Goal: Find contact information: Find contact information

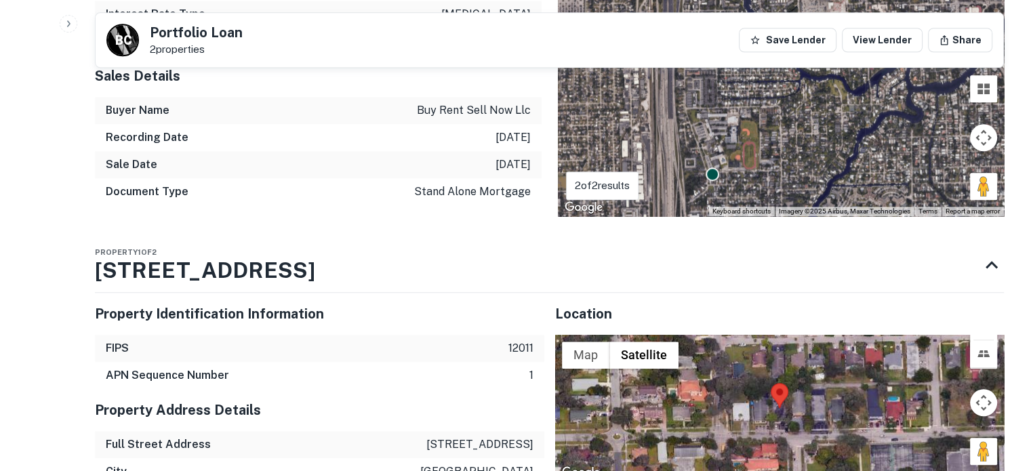
scroll to position [1288, 0]
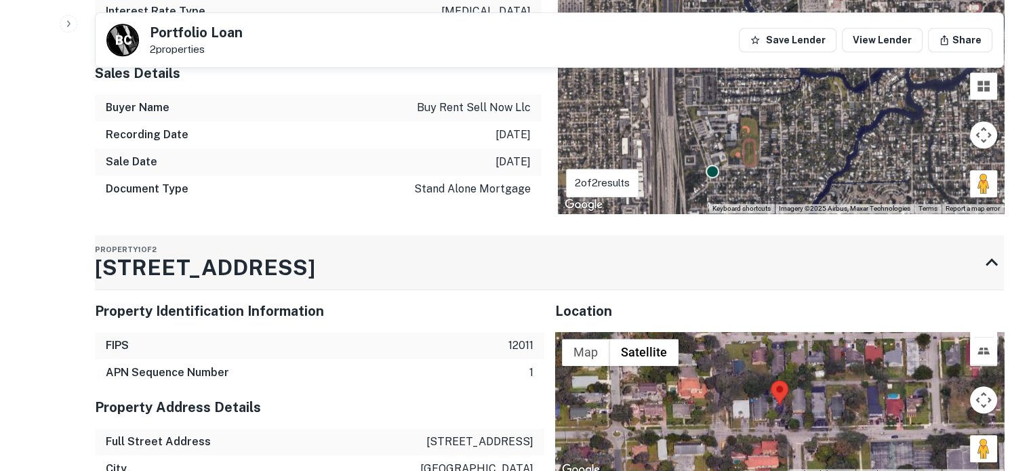
click at [382, 247] on div "Property 1 of 2 1131 NW 5TH ST" at bounding box center [537, 262] width 885 height 54
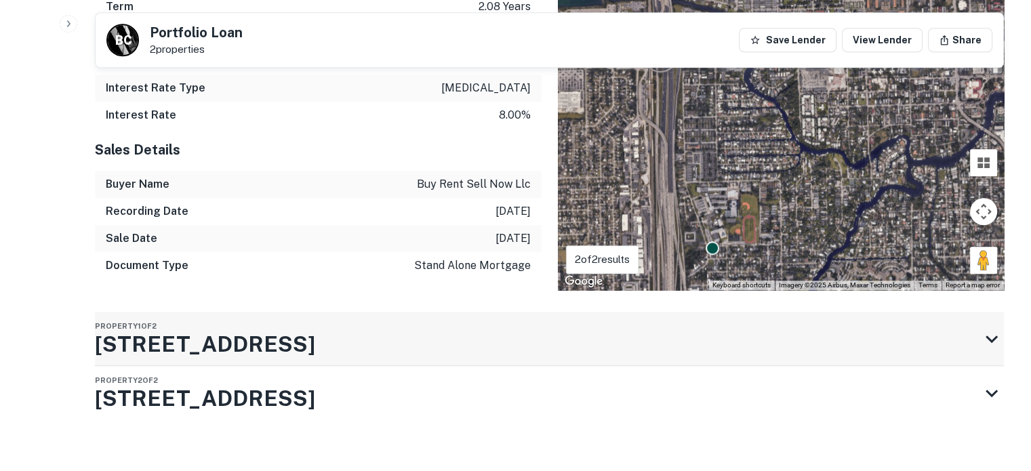
scroll to position [1209, 0]
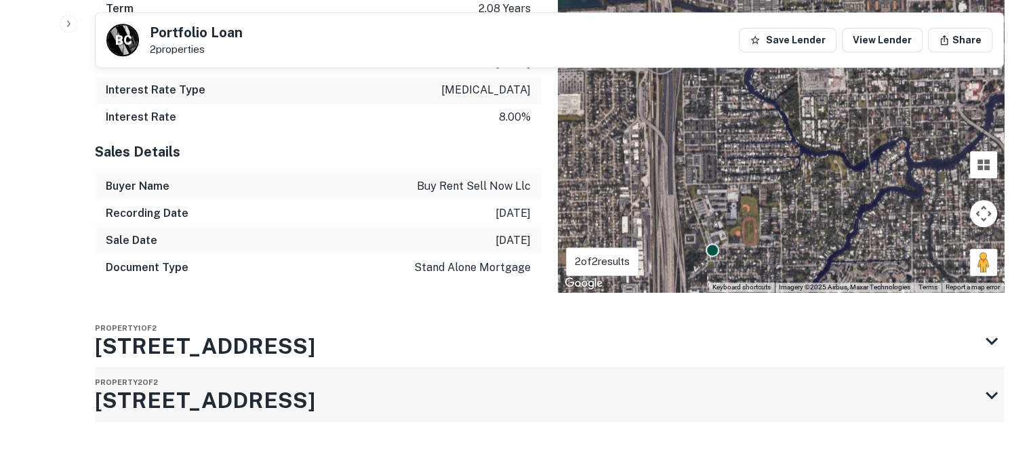
click at [384, 384] on div "Property 2 of 2 1821 SW 10TH ST APT 1" at bounding box center [537, 395] width 885 height 54
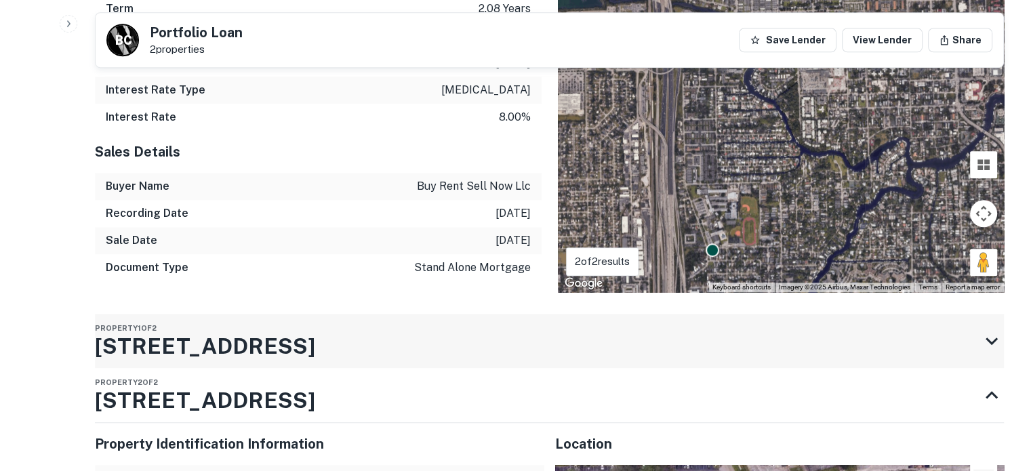
click at [382, 336] on div "Property 1 of 2 1131 NW 5TH ST" at bounding box center [537, 341] width 885 height 54
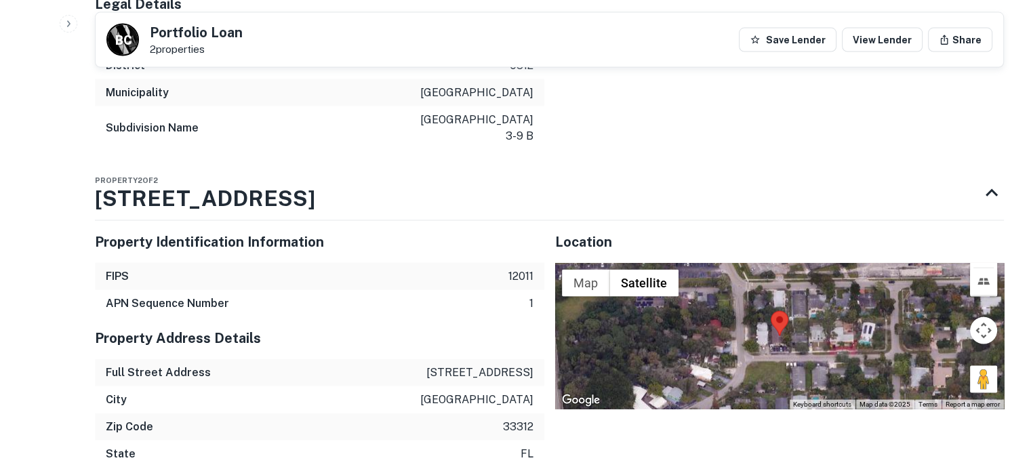
scroll to position [2836, 0]
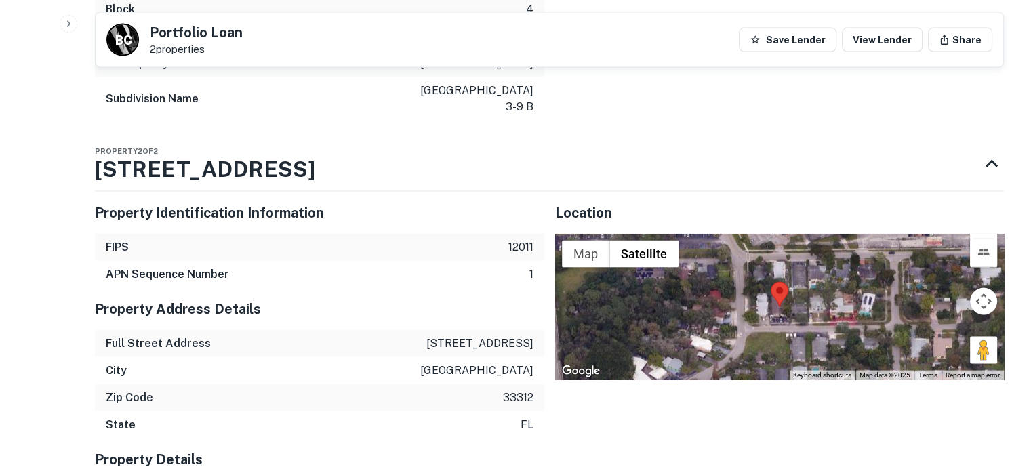
click at [771, 295] on div at bounding box center [779, 307] width 449 height 146
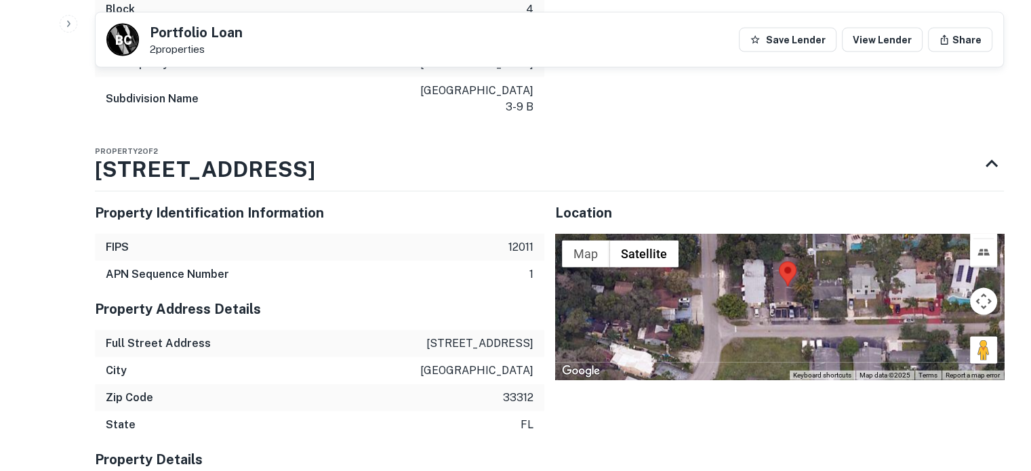
click at [777, 279] on div at bounding box center [779, 307] width 449 height 146
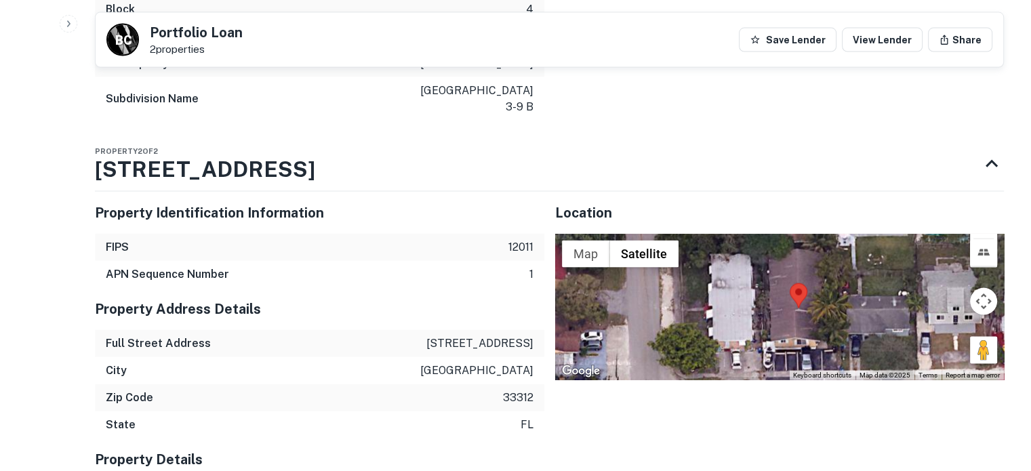
drag, startPoint x: 808, startPoint y: 275, endPoint x: 808, endPoint y: 321, distance: 46.1
click at [808, 321] on div at bounding box center [779, 307] width 449 height 146
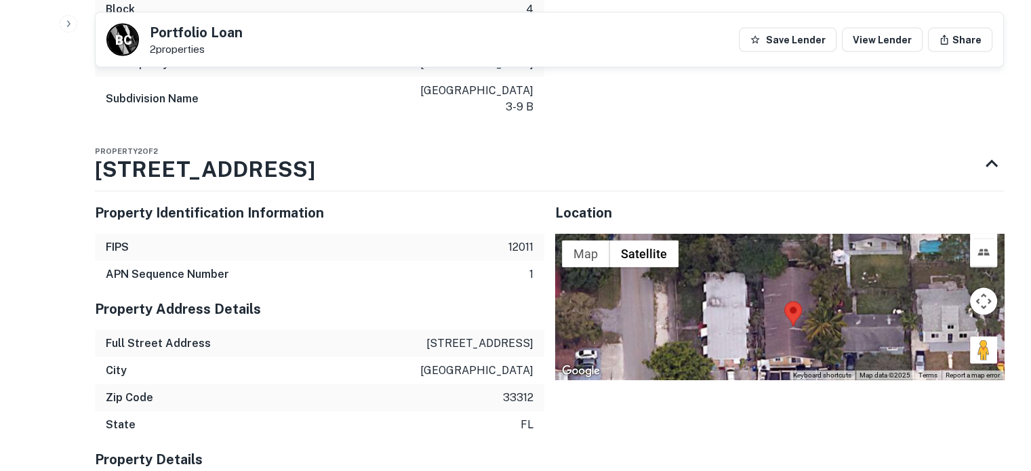
drag, startPoint x: 852, startPoint y: 257, endPoint x: 847, endPoint y: 262, distance: 7.7
click at [847, 262] on div at bounding box center [779, 307] width 449 height 146
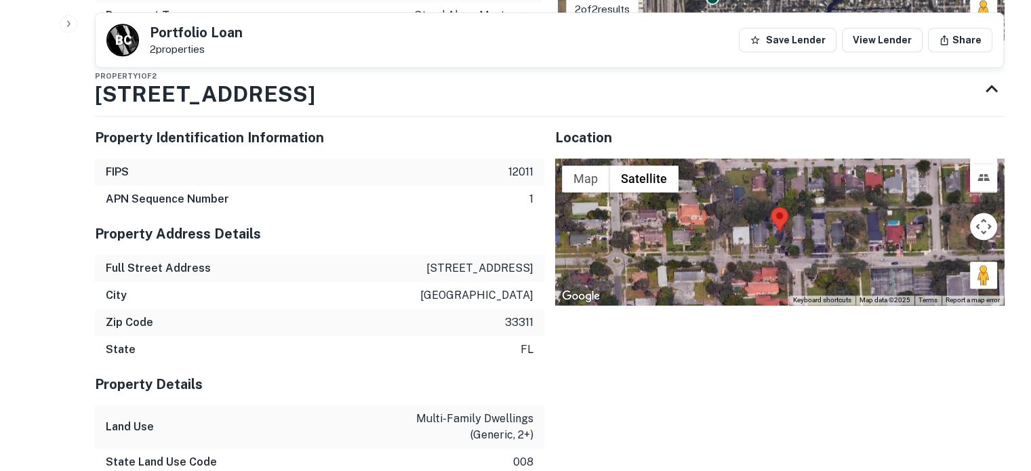
scroll to position [1345, 0]
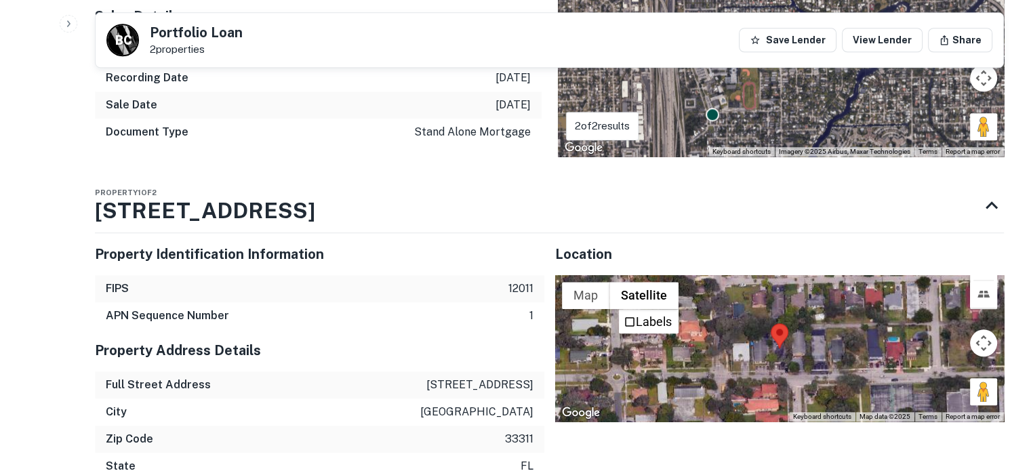
click at [781, 337] on div at bounding box center [779, 348] width 449 height 146
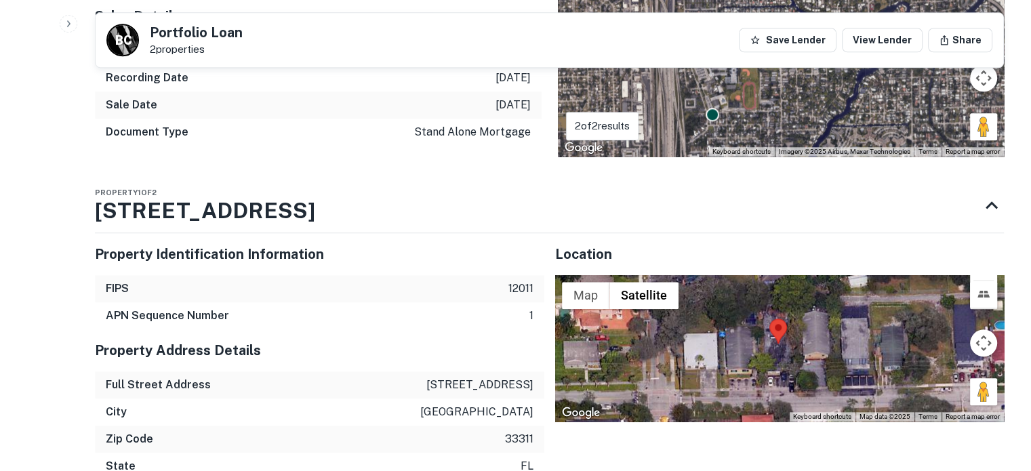
click at [790, 340] on div at bounding box center [779, 348] width 449 height 146
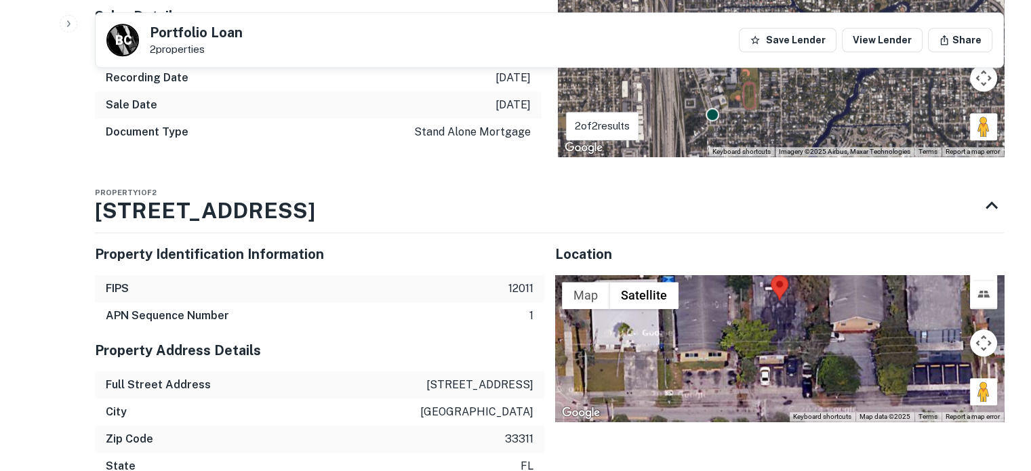
drag, startPoint x: 893, startPoint y: 319, endPoint x: 903, endPoint y: 291, distance: 29.6
click at [903, 291] on div at bounding box center [779, 348] width 449 height 146
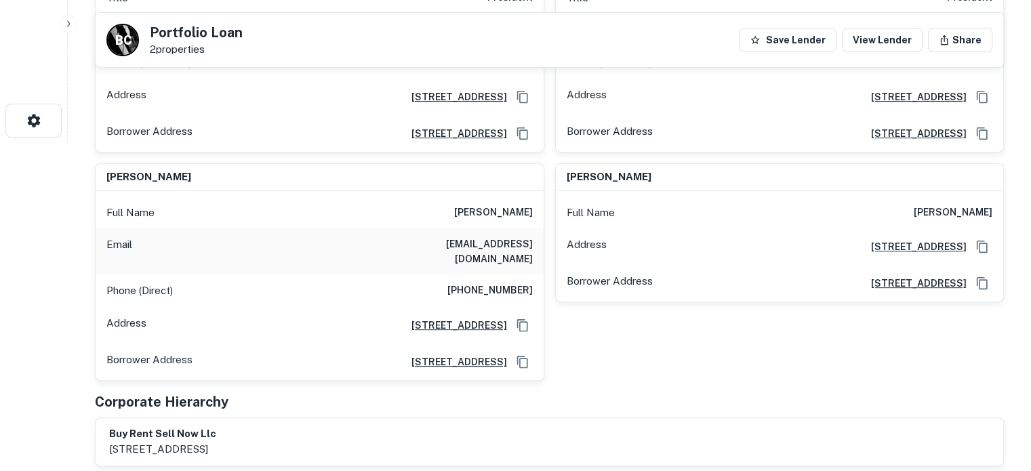
scroll to position [192, 0]
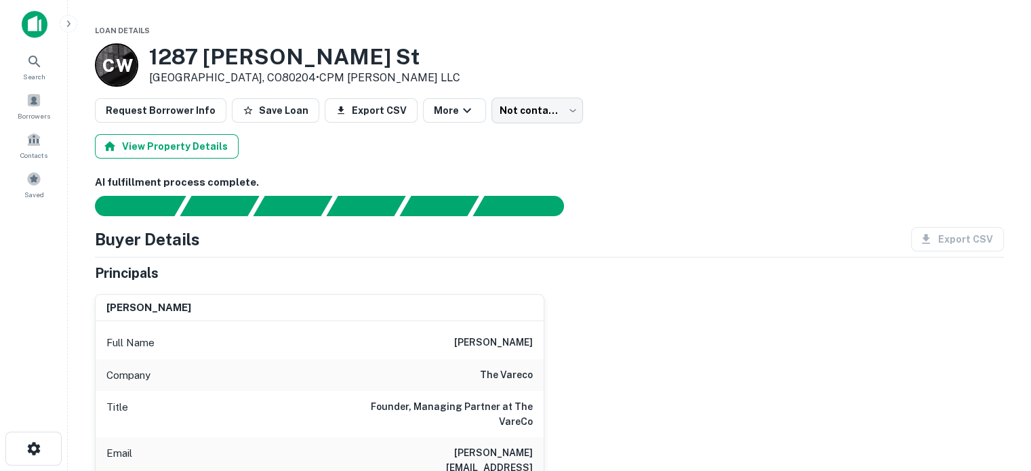
click at [185, 138] on button "View Property Details" at bounding box center [167, 146] width 144 height 24
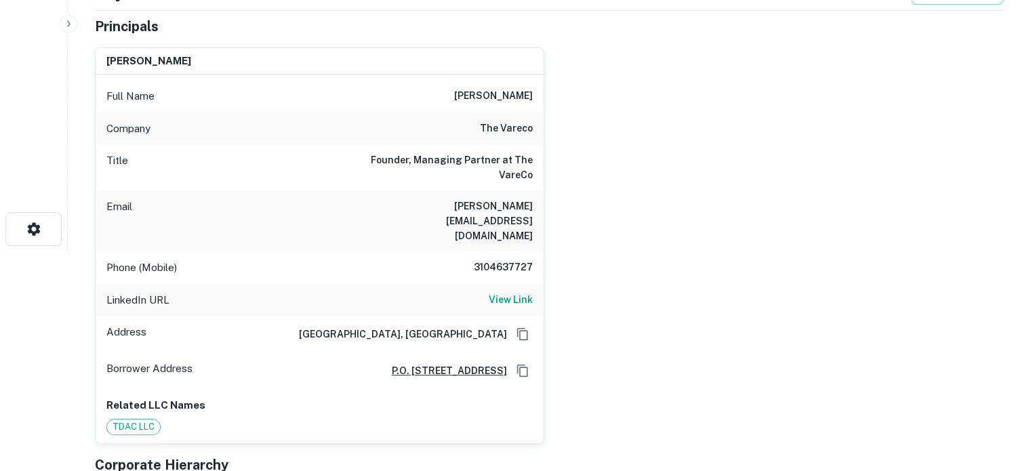
scroll to position [40, 0]
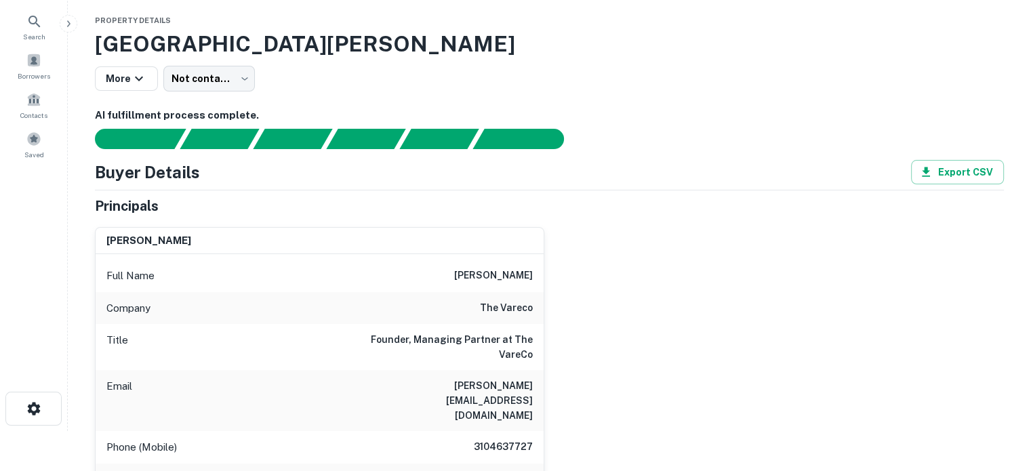
click at [142, 19] on span "Property Details" at bounding box center [133, 20] width 76 height 8
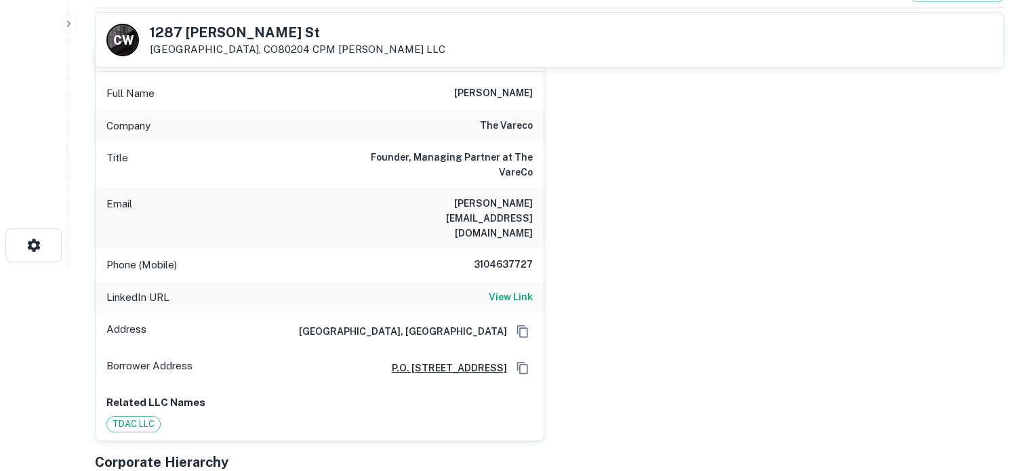
scroll to position [136, 0]
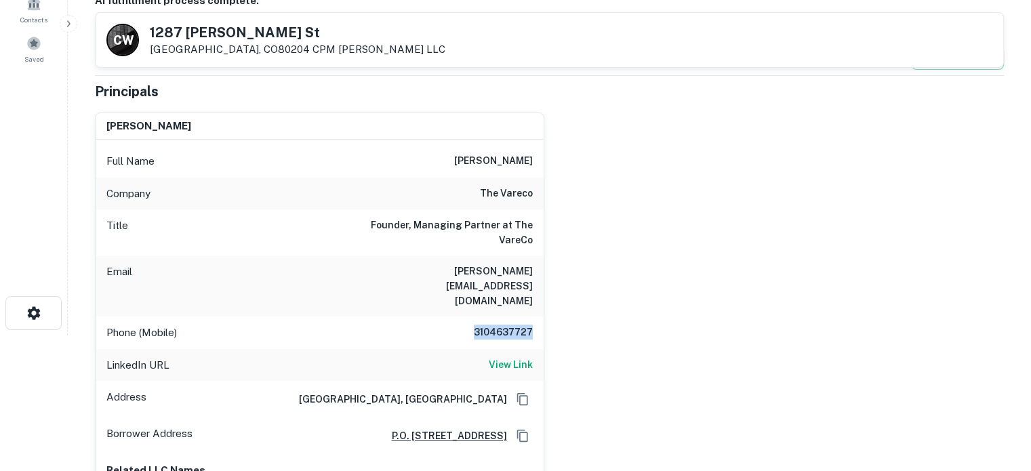
drag, startPoint x: 464, startPoint y: 302, endPoint x: 538, endPoint y: 303, distance: 74.6
click at [538, 317] on div "Phone (Mobile) 3104637727" at bounding box center [320, 333] width 448 height 33
copy h6 "3104637727"
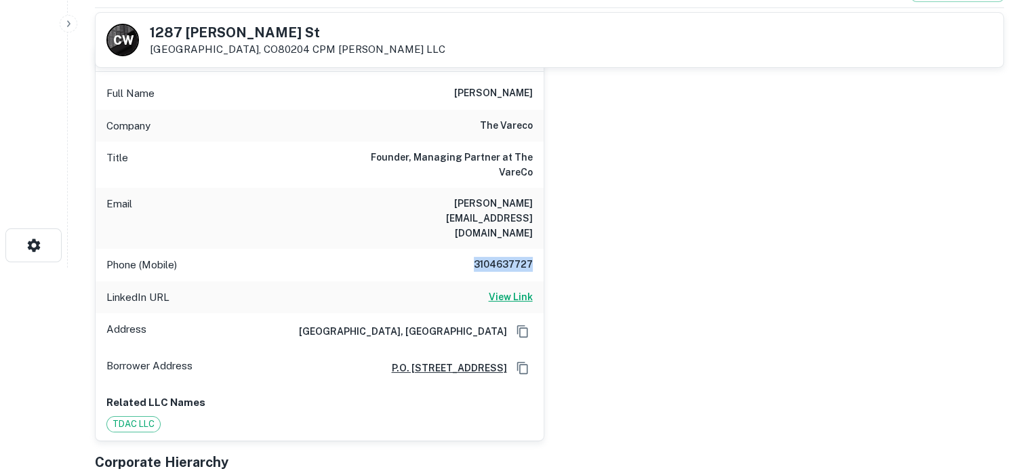
click at [511, 289] on h6 "View Link" at bounding box center [511, 296] width 44 height 15
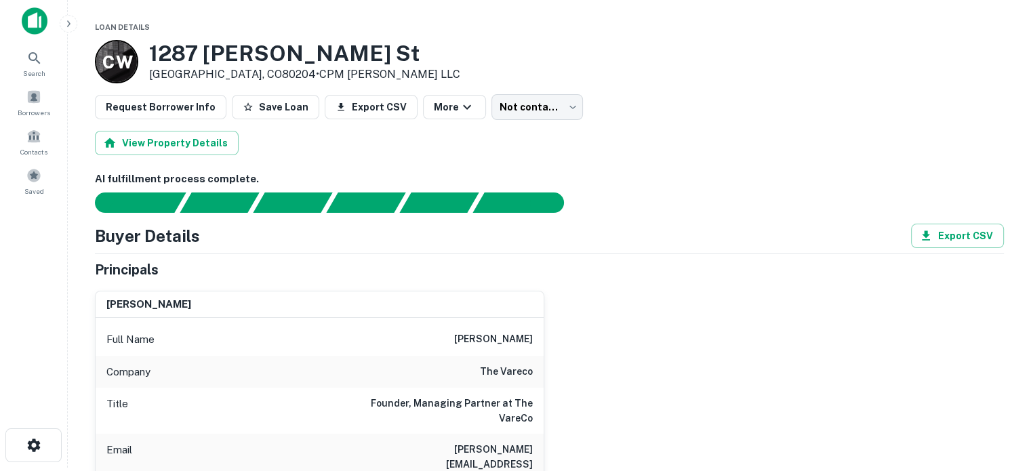
scroll to position [0, 0]
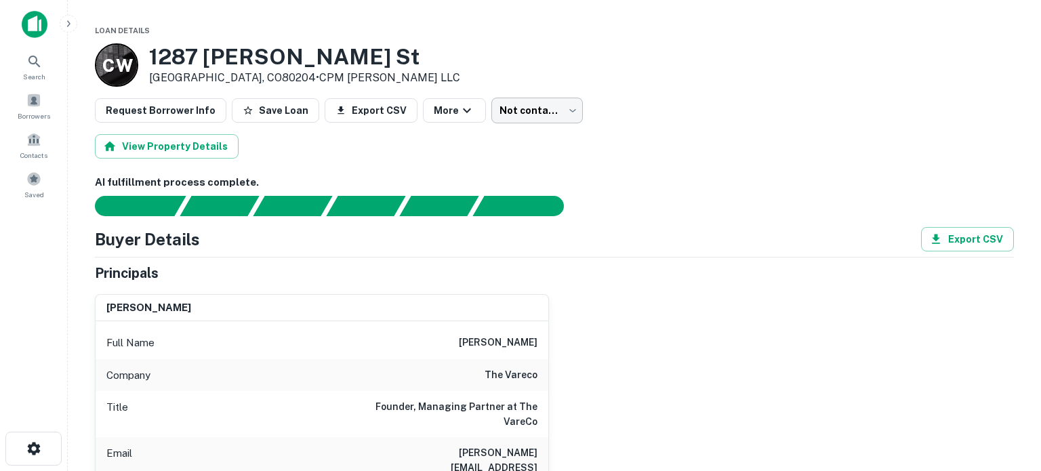
click at [552, 106] on body "Search Borrowers Contacts Saved Loan Details C W 1287 Wolff St Denver, CO80204 …" at bounding box center [520, 235] width 1041 height 471
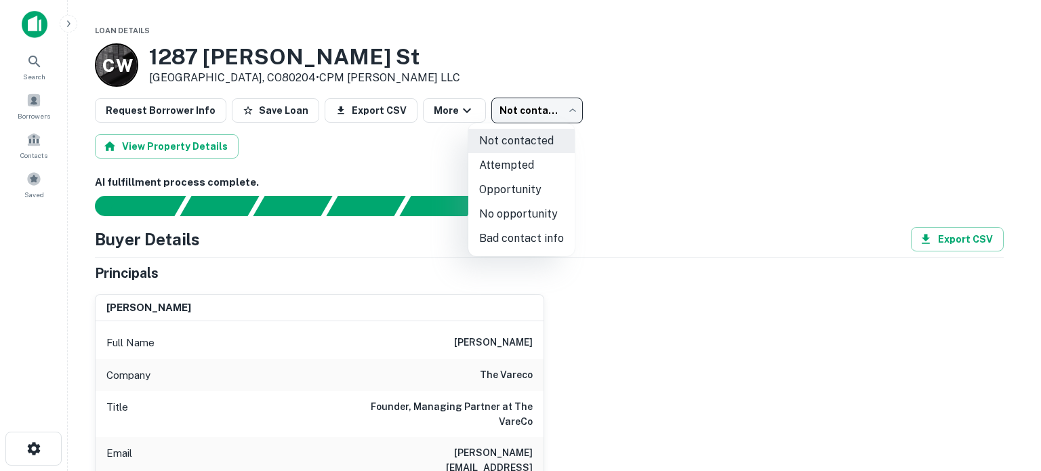
click at [578, 157] on div at bounding box center [520, 235] width 1041 height 471
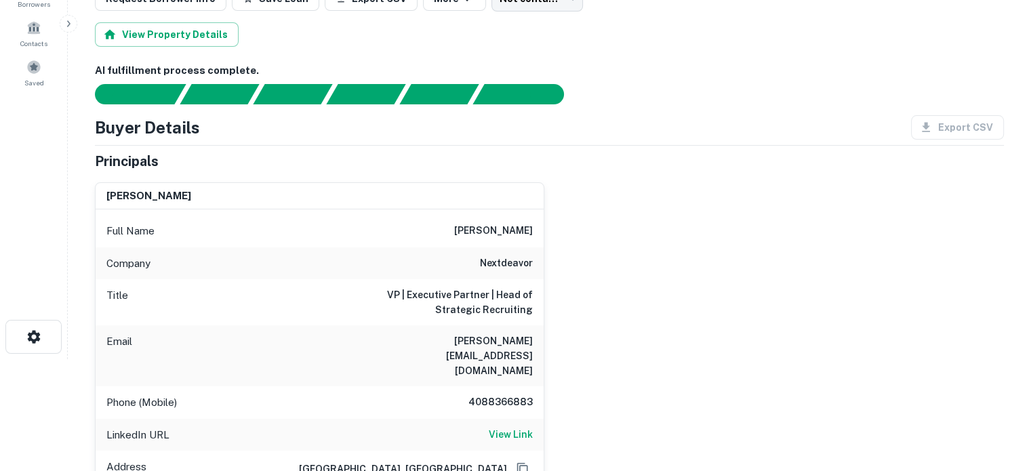
scroll to position [136, 0]
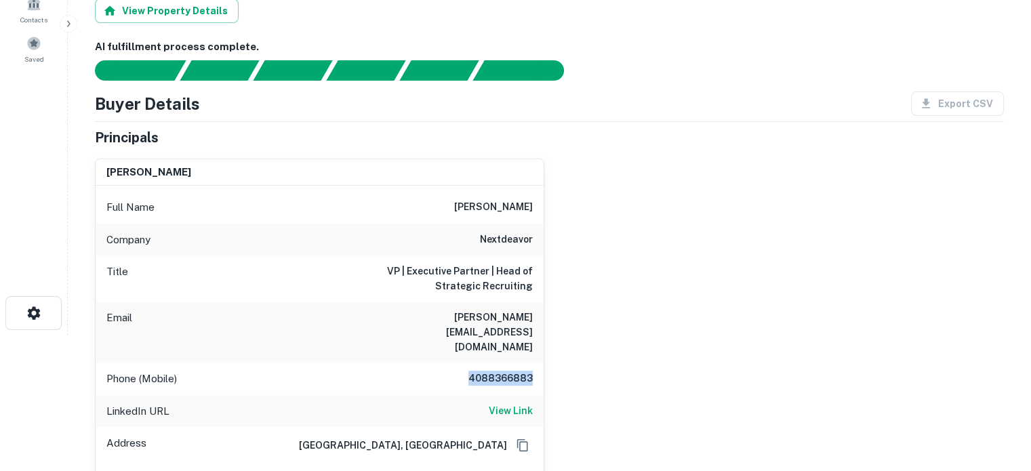
drag, startPoint x: 467, startPoint y: 349, endPoint x: 535, endPoint y: 349, distance: 67.8
click at [535, 363] on div "Phone (Mobile) 4088366883" at bounding box center [320, 379] width 448 height 33
copy h6 "4088366883"
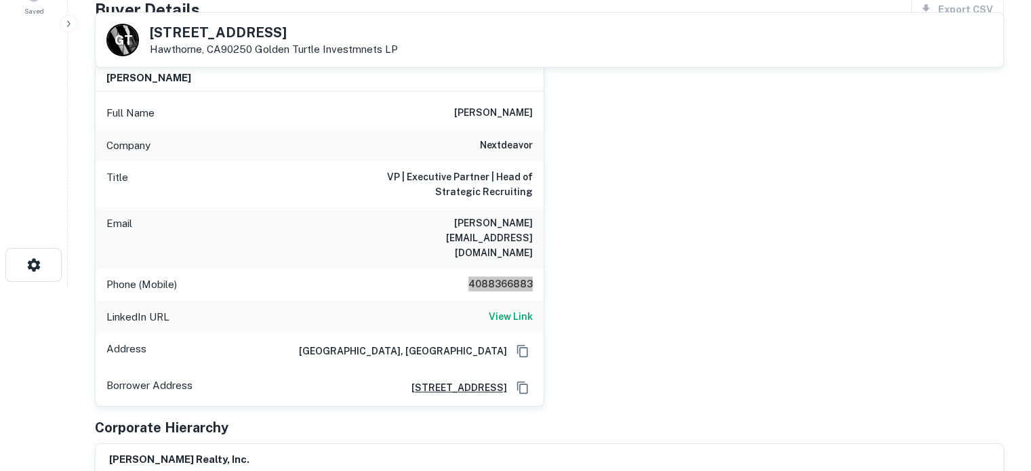
scroll to position [203, 0]
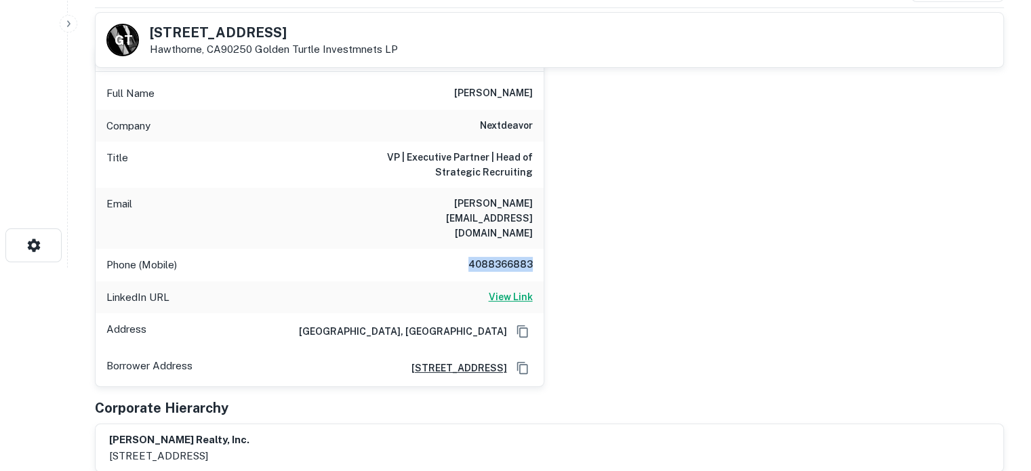
click at [497, 289] on h6 "View Link" at bounding box center [511, 296] width 44 height 15
drag, startPoint x: 150, startPoint y: 28, endPoint x: 256, endPoint y: 30, distance: 105.7
click at [256, 30] on h5 "13922 Yukon Ave" at bounding box center [274, 33] width 248 height 14
copy h5 "13922 Yukon Av"
click at [542, 130] on div "Company nextdeavor" at bounding box center [320, 126] width 448 height 33
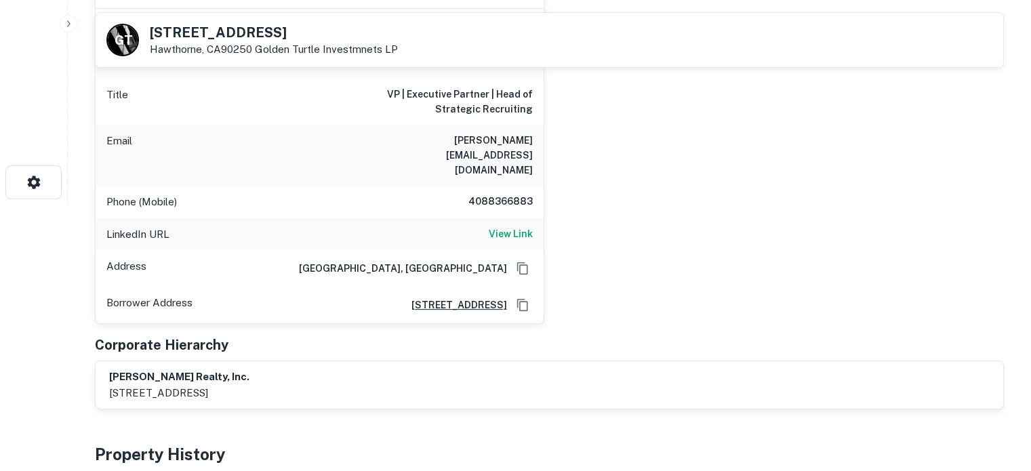
scroll to position [271, 0]
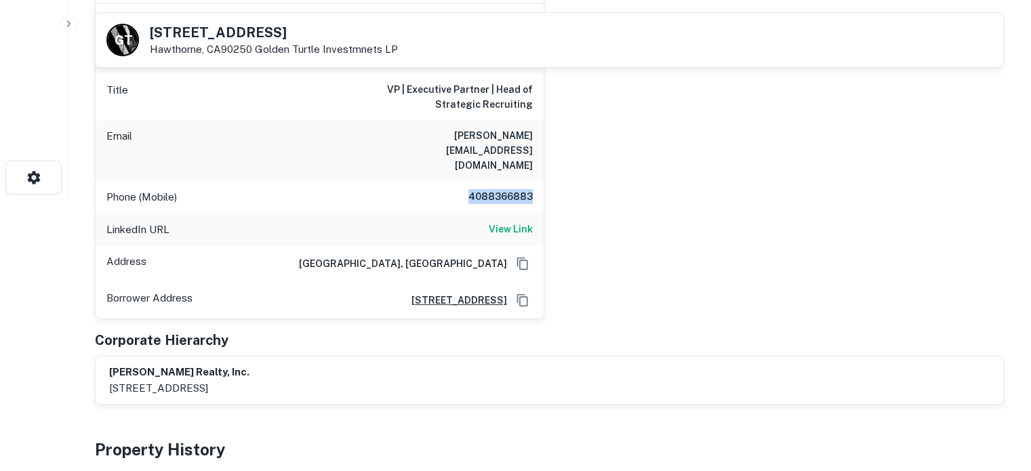
drag, startPoint x: 469, startPoint y: 165, endPoint x: 537, endPoint y: 165, distance: 68.5
click at [537, 181] on div "Phone (Mobile) 4088366883" at bounding box center [320, 197] width 448 height 33
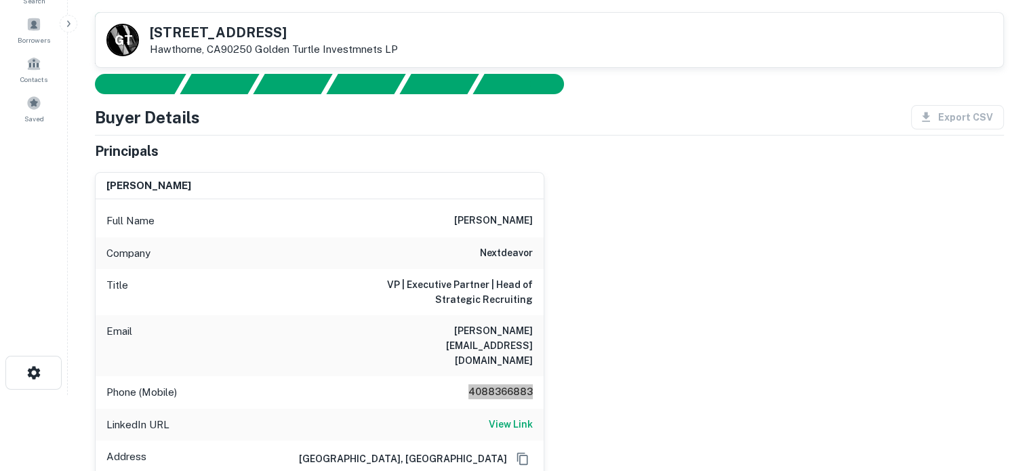
scroll to position [0, 0]
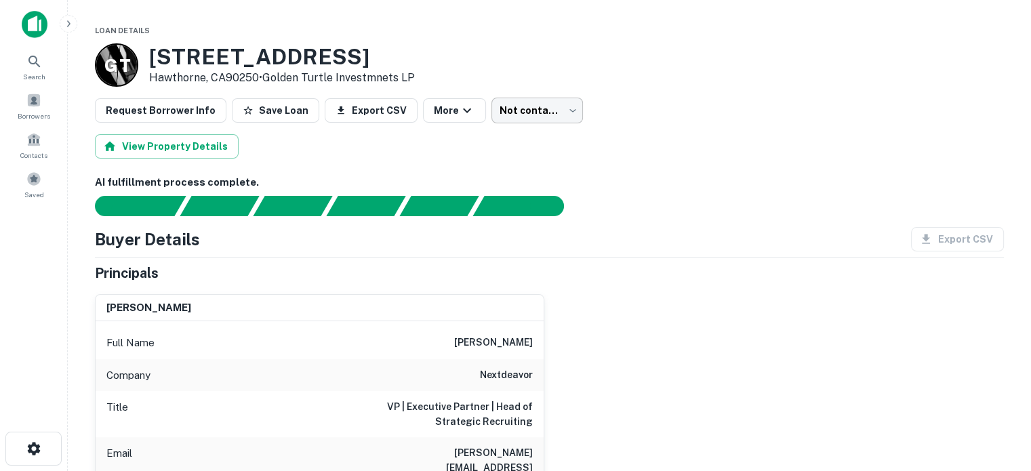
click at [535, 108] on body "Search Borrowers Contacts Saved Loan Details G T 13922 Yukon Ave Hawthorne, CA9…" at bounding box center [515, 235] width 1031 height 471
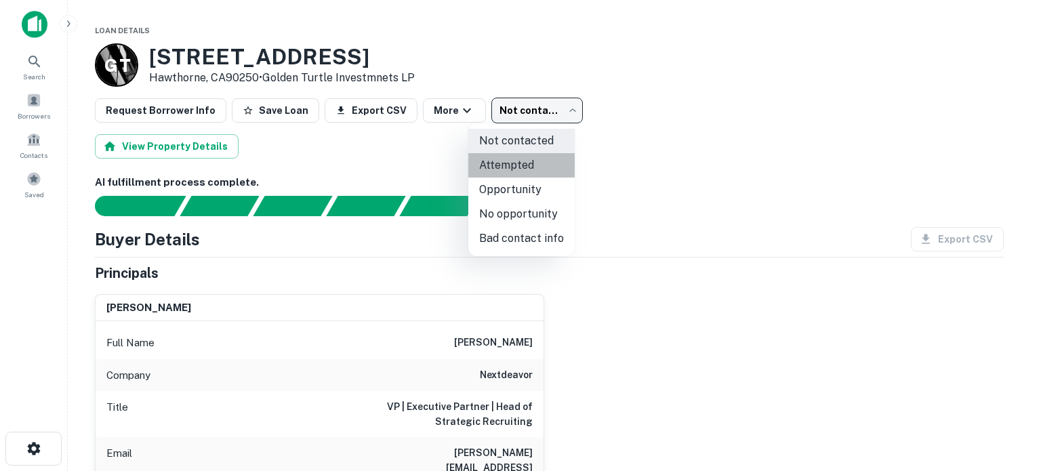
click at [531, 163] on li "Attempted" at bounding box center [521, 165] width 106 height 24
type input "*********"
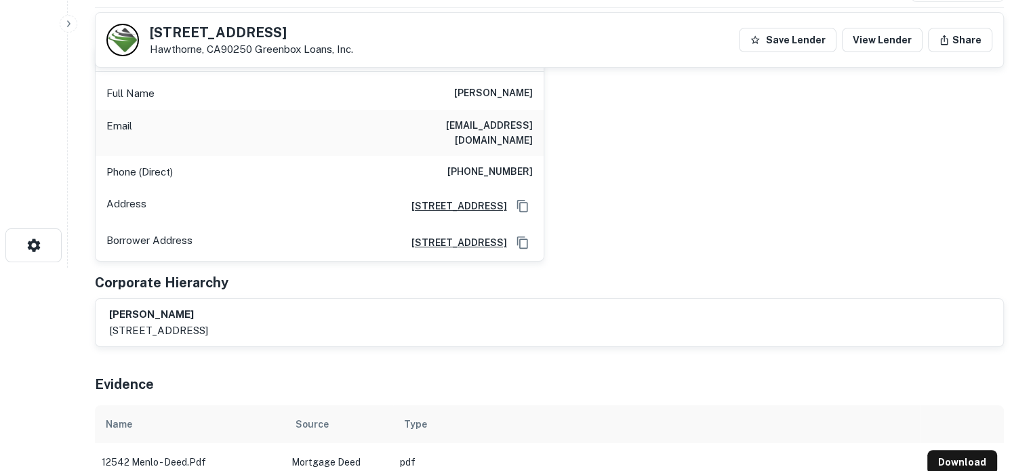
scroll to position [136, 0]
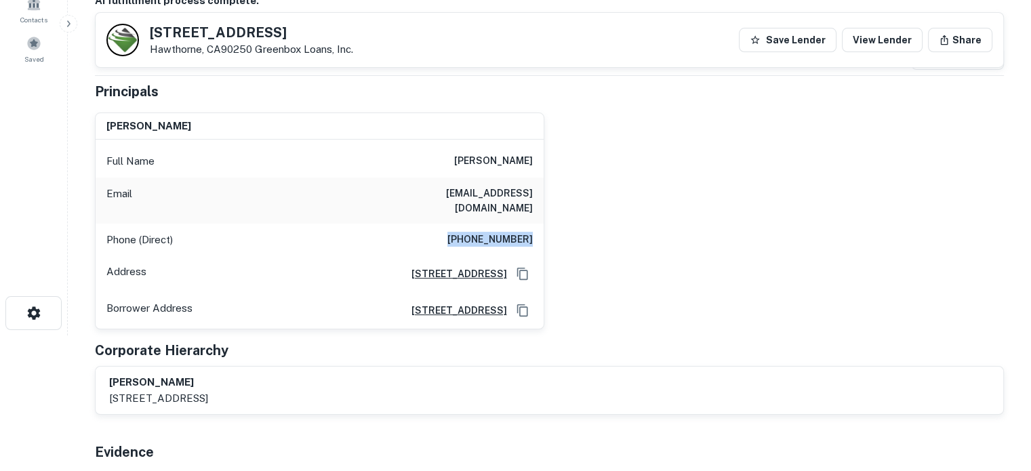
drag, startPoint x: 441, startPoint y: 226, endPoint x: 565, endPoint y: 224, distance: 124.0
click at [565, 224] on div "[PERSON_NAME] Full Name [PERSON_NAME] Email [EMAIL_ADDRESS][DOMAIN_NAME] Phone …" at bounding box center [544, 216] width 920 height 228
copy h6 "[PHONE_NUMBER]"
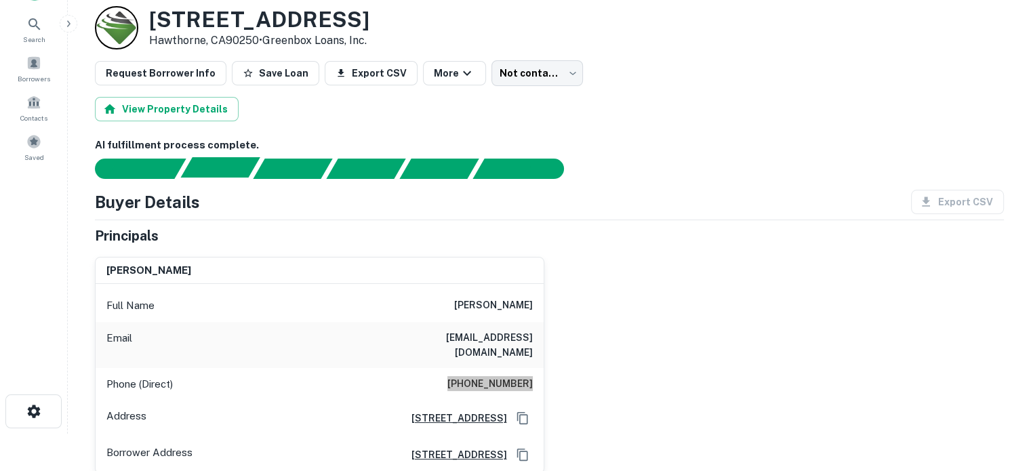
scroll to position [0, 0]
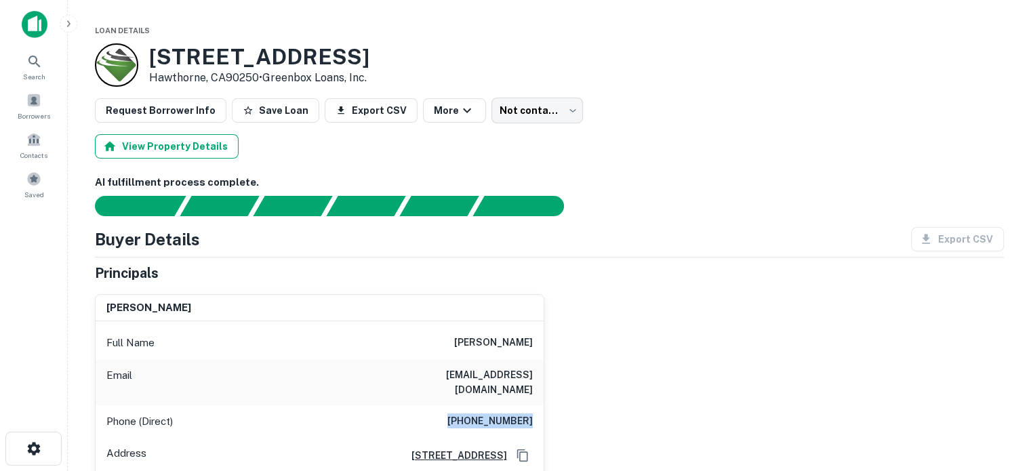
click at [182, 151] on button "View Property Details" at bounding box center [167, 146] width 144 height 24
